Goal: Register for event/course

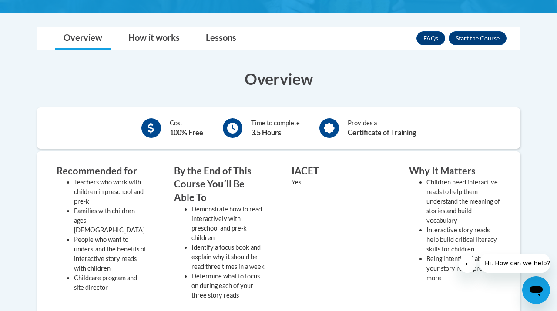
scroll to position [200, 0]
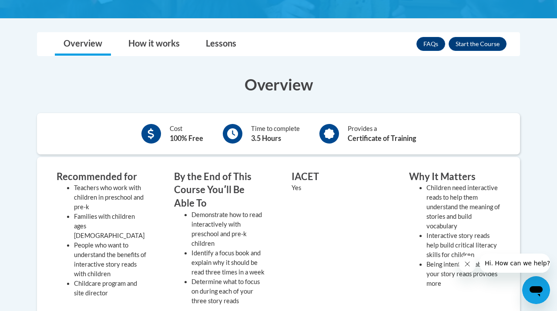
click at [169, 126] on div "Cost 100% Free" at bounding box center [172, 134] width 75 height 24
click at [256, 131] on div "Time to complete 3.5 Hours" at bounding box center [275, 134] width 49 height 20
click at [247, 203] on h3 "By the End of This Course Youʹll Be Able To" at bounding box center [219, 190] width 91 height 40
click at [161, 184] on div "Recommended for Teachers who work with children in preschool and pre-k Families…" at bounding box center [278, 243] width 457 height 147
click at [271, 210] on div "By the End of This Course Youʹll Be Able To Demonstrate how to read interactive…" at bounding box center [220, 240] width 104 height 140
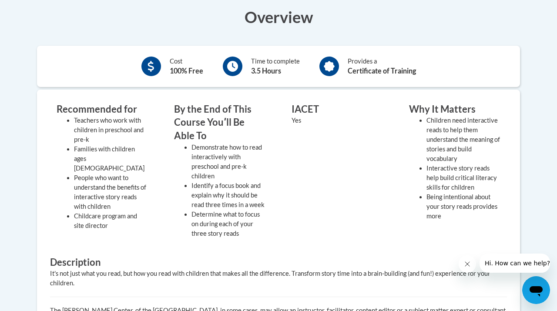
scroll to position [177, 0]
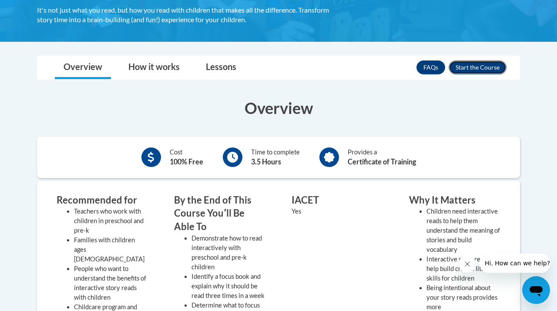
click at [464, 64] on button "Enroll" at bounding box center [478, 68] width 58 height 14
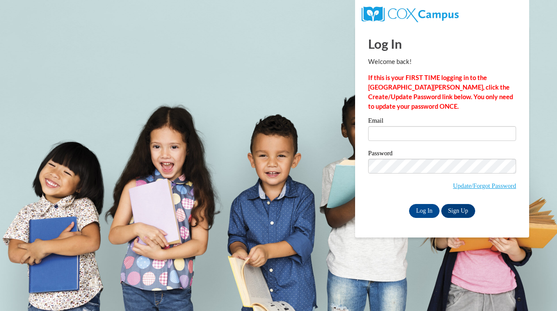
click at [409, 142] on div "Email" at bounding box center [442, 133] width 148 height 30
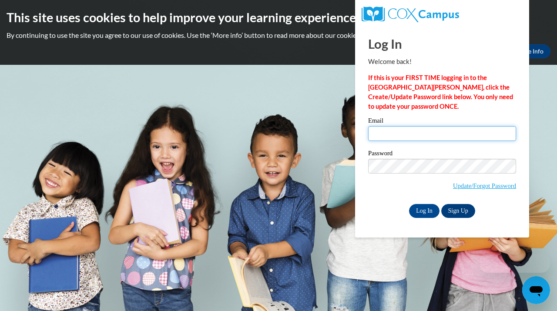
click at [405, 133] on input "Email" at bounding box center [442, 133] width 148 height 15
type input "emilee.applegate00@gmail.com"
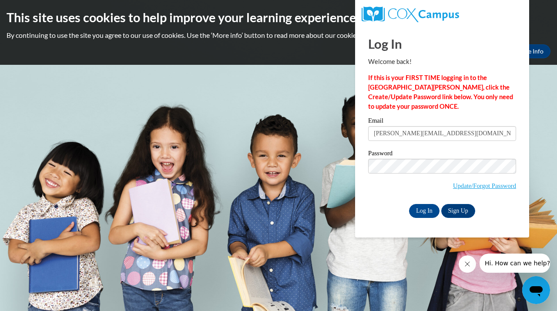
click at [438, 145] on div "Email emilee.applegate00@gmail.com" at bounding box center [442, 133] width 148 height 30
click at [440, 132] on input "emilee.applegate00@gmail.com" at bounding box center [442, 133] width 148 height 15
drag, startPoint x: 467, startPoint y: 130, endPoint x: 324, endPoint y: 128, distance: 143.7
click at [324, 128] on body "This site uses cookies to help improve your learning experience. By continuing …" at bounding box center [278, 155] width 557 height 311
drag, startPoint x: 465, startPoint y: 132, endPoint x: 301, endPoint y: 132, distance: 163.7
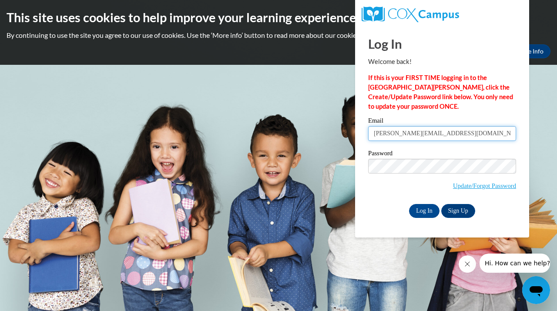
click at [300, 134] on body "This site uses cookies to help improve your learning experience. By continuing …" at bounding box center [278, 155] width 557 height 311
click at [380, 137] on input "Email" at bounding box center [442, 133] width 148 height 15
click at [408, 138] on input "Email" at bounding box center [442, 133] width 148 height 15
type input "emilee.applegate00@gmail.com"
click at [401, 178] on span "Update/Forgot Password" at bounding box center [442, 177] width 148 height 36
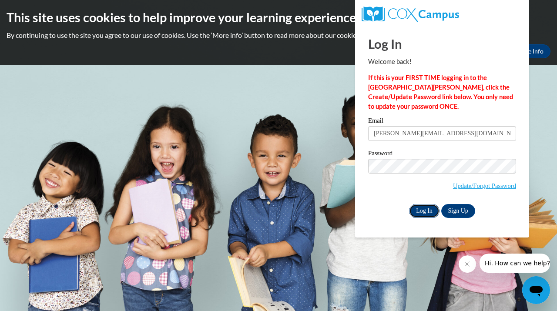
click at [427, 212] on input "Log In" at bounding box center [424, 211] width 30 height 14
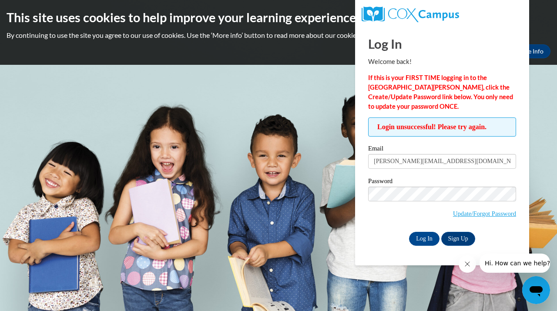
click at [457, 129] on span "Login unsuccessful! Please try again." at bounding box center [442, 127] width 148 height 19
click at [422, 236] on input "Log In" at bounding box center [424, 239] width 30 height 14
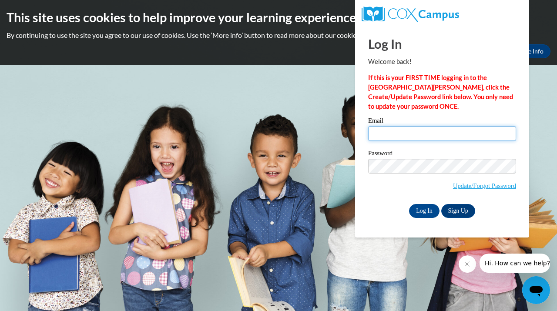
click at [389, 134] on input "Email" at bounding box center [442, 133] width 148 height 15
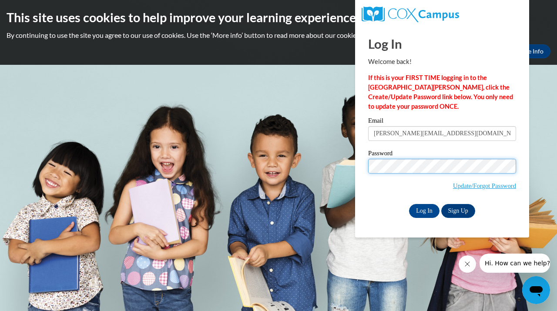
type input "applegatee@mymail.shawnee.edu"
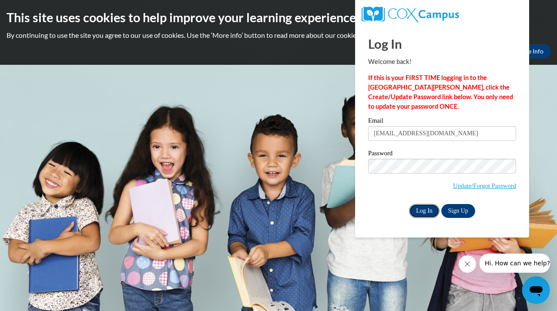
click at [434, 209] on input "Log In" at bounding box center [424, 211] width 30 height 14
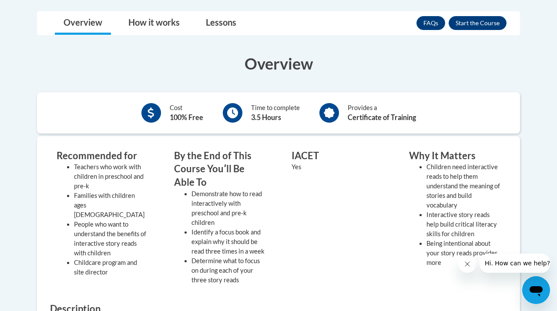
scroll to position [214, 0]
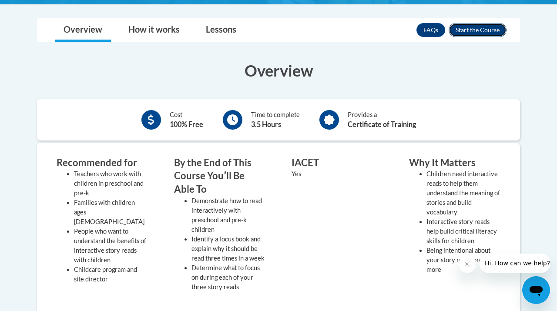
click at [487, 32] on button "Enroll" at bounding box center [478, 30] width 58 height 14
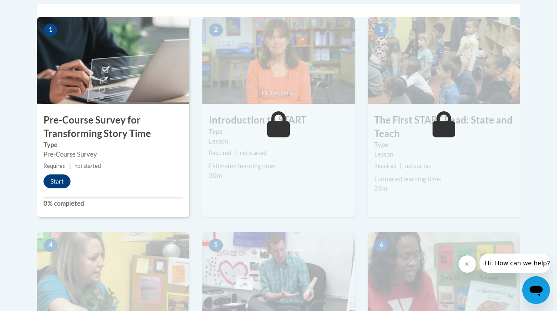
scroll to position [314, 0]
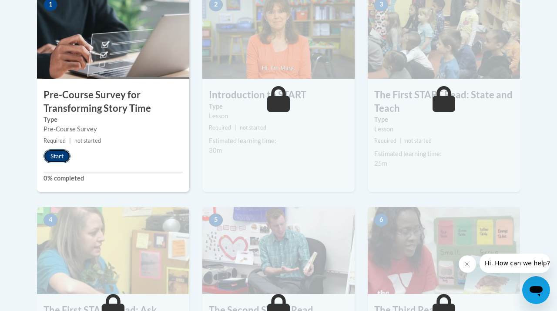
click at [63, 158] on button "Start" at bounding box center [57, 156] width 27 height 14
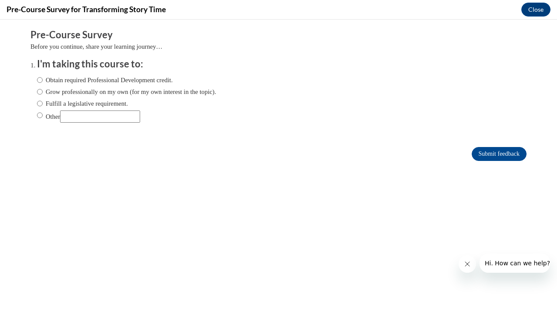
scroll to position [0, 0]
click at [44, 116] on label "Other" at bounding box center [88, 117] width 103 height 12
click at [43, 116] on input "Other" at bounding box center [40, 116] width 6 height 10
radio input "true"
click at [485, 155] on input "Submit feedback" at bounding box center [499, 154] width 55 height 14
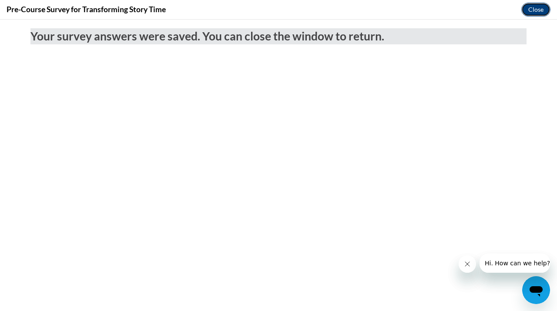
click at [544, 9] on button "Close" at bounding box center [536, 10] width 29 height 14
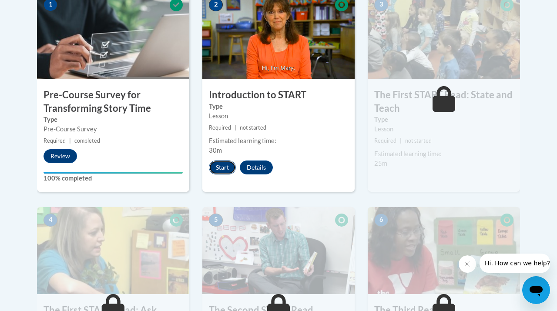
click at [221, 169] on button "Start" at bounding box center [222, 168] width 27 height 14
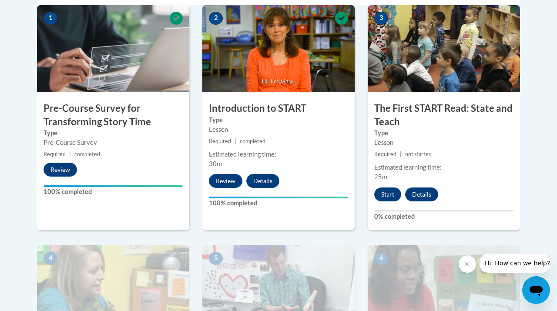
scroll to position [301, 0]
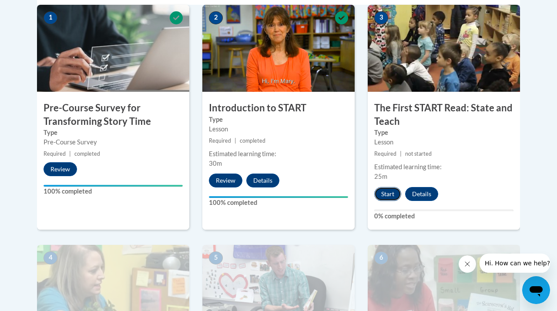
click at [384, 192] on button "Start" at bounding box center [387, 194] width 27 height 14
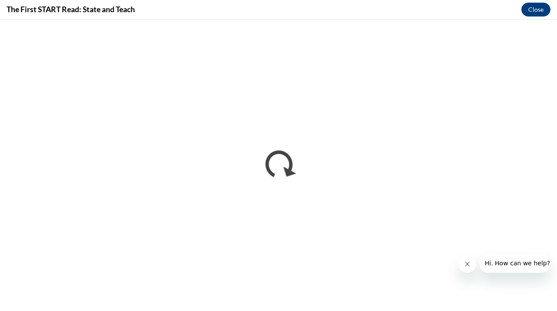
scroll to position [0, 0]
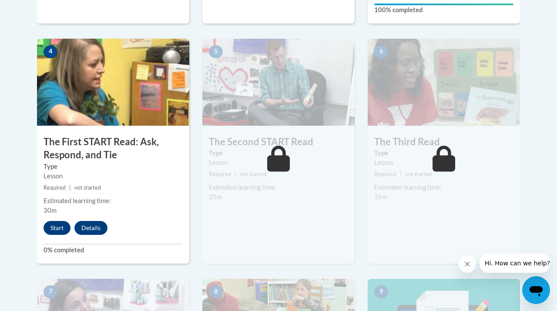
scroll to position [545, 0]
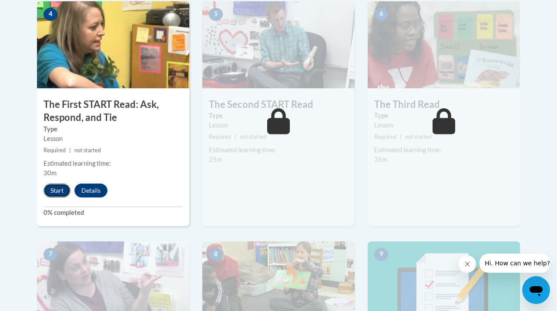
click at [59, 192] on button "Start" at bounding box center [57, 191] width 27 height 14
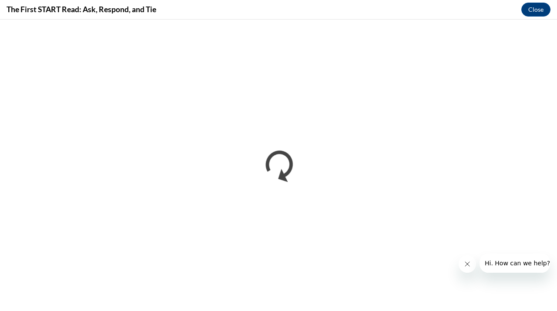
scroll to position [0, 0]
